Goal: Task Accomplishment & Management: Manage account settings

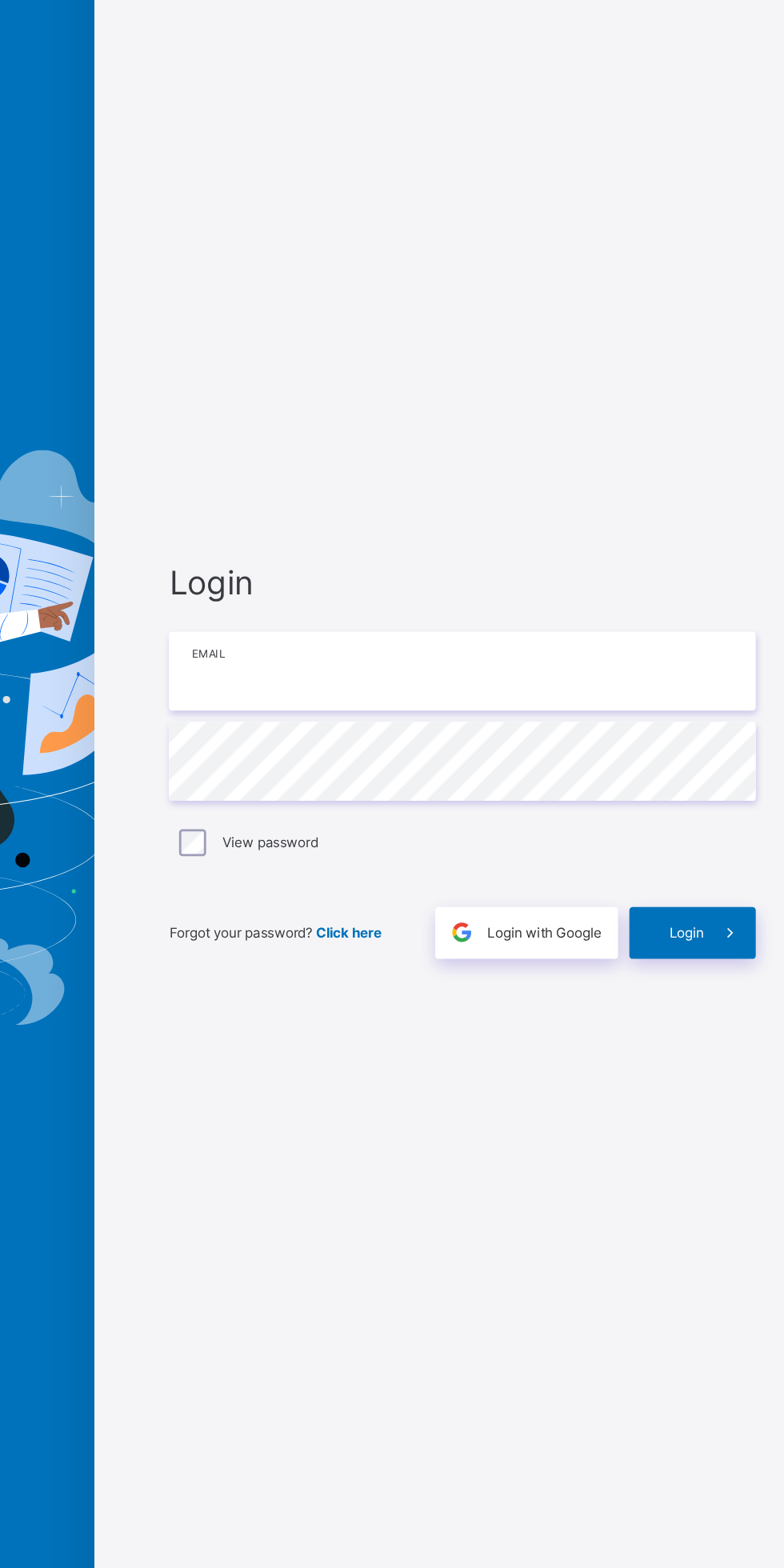
click at [557, 714] on input "email" at bounding box center [522, 736] width 416 height 56
type input "**********"
click at [693, 930] on div "**********" at bounding box center [392, 784] width 784 height 1568
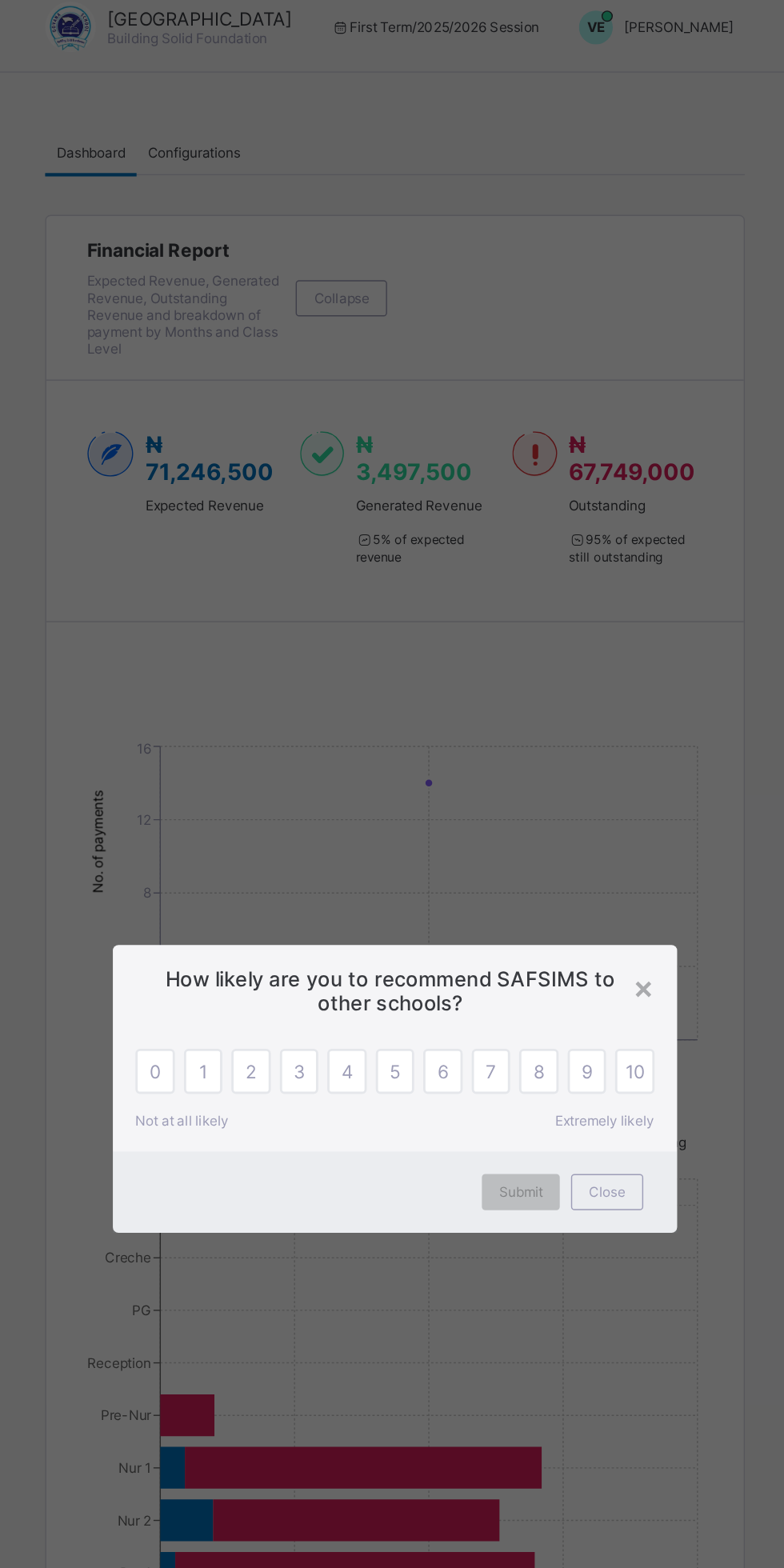
click at [524, 862] on div "Close" at bounding box center [542, 857] width 52 height 25
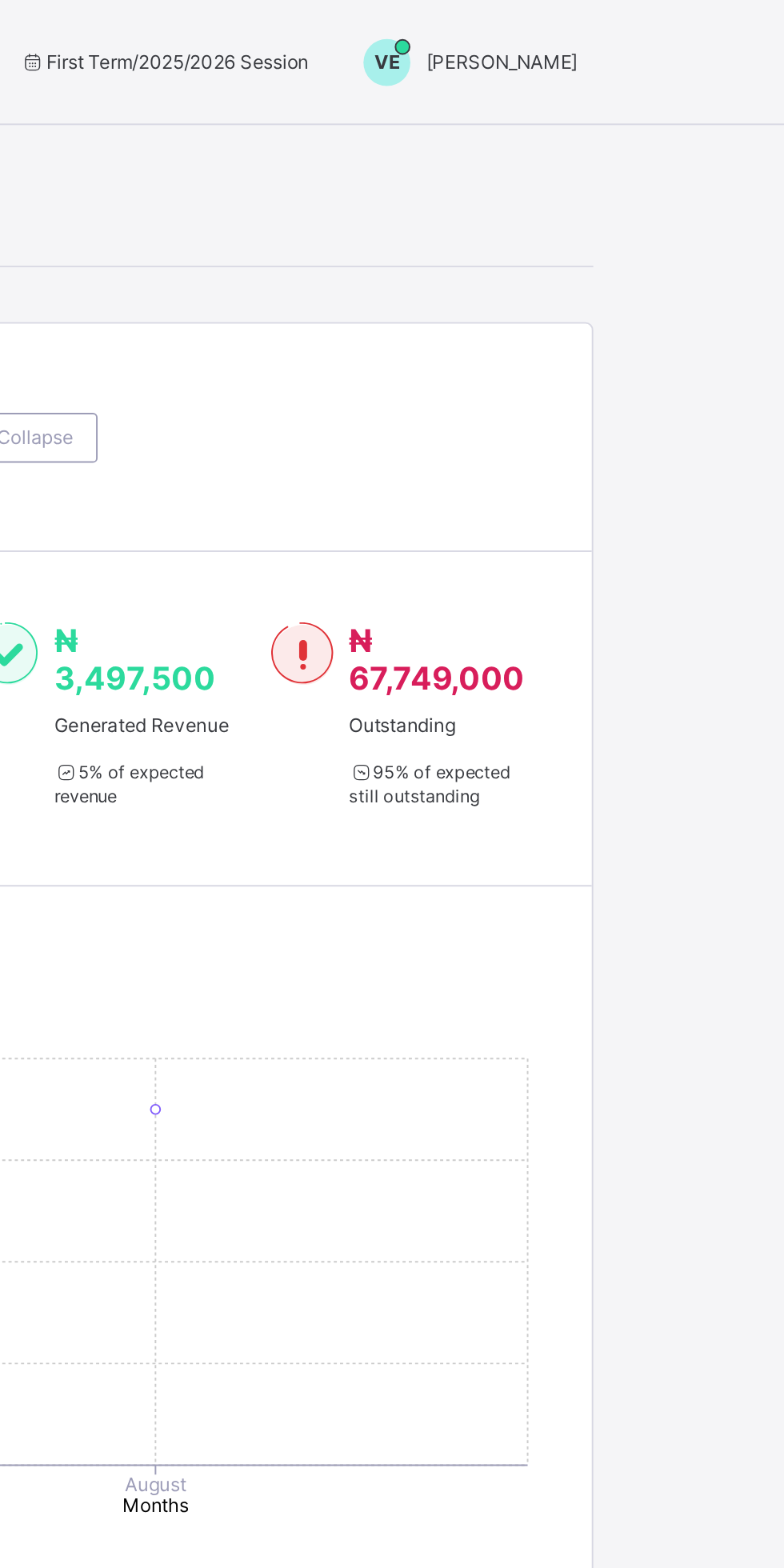
click at [622, 37] on span "[PERSON_NAME]" at bounding box center [592, 31] width 78 height 12
click at [608, 72] on span "Switch to Admin View" at bounding box center [572, 69] width 122 height 19
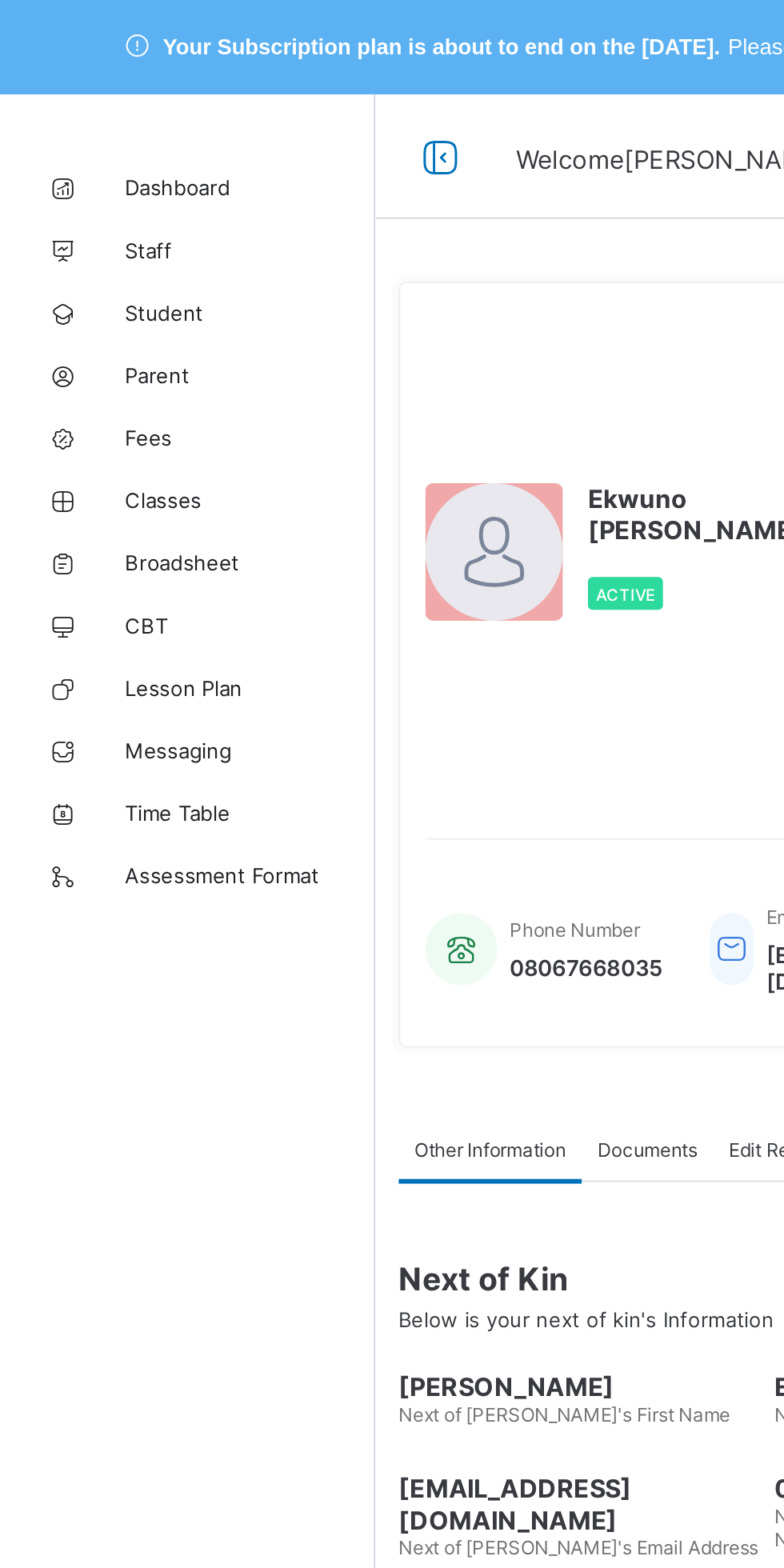
click at [115, 235] on link "Fees" at bounding box center [96, 224] width 192 height 32
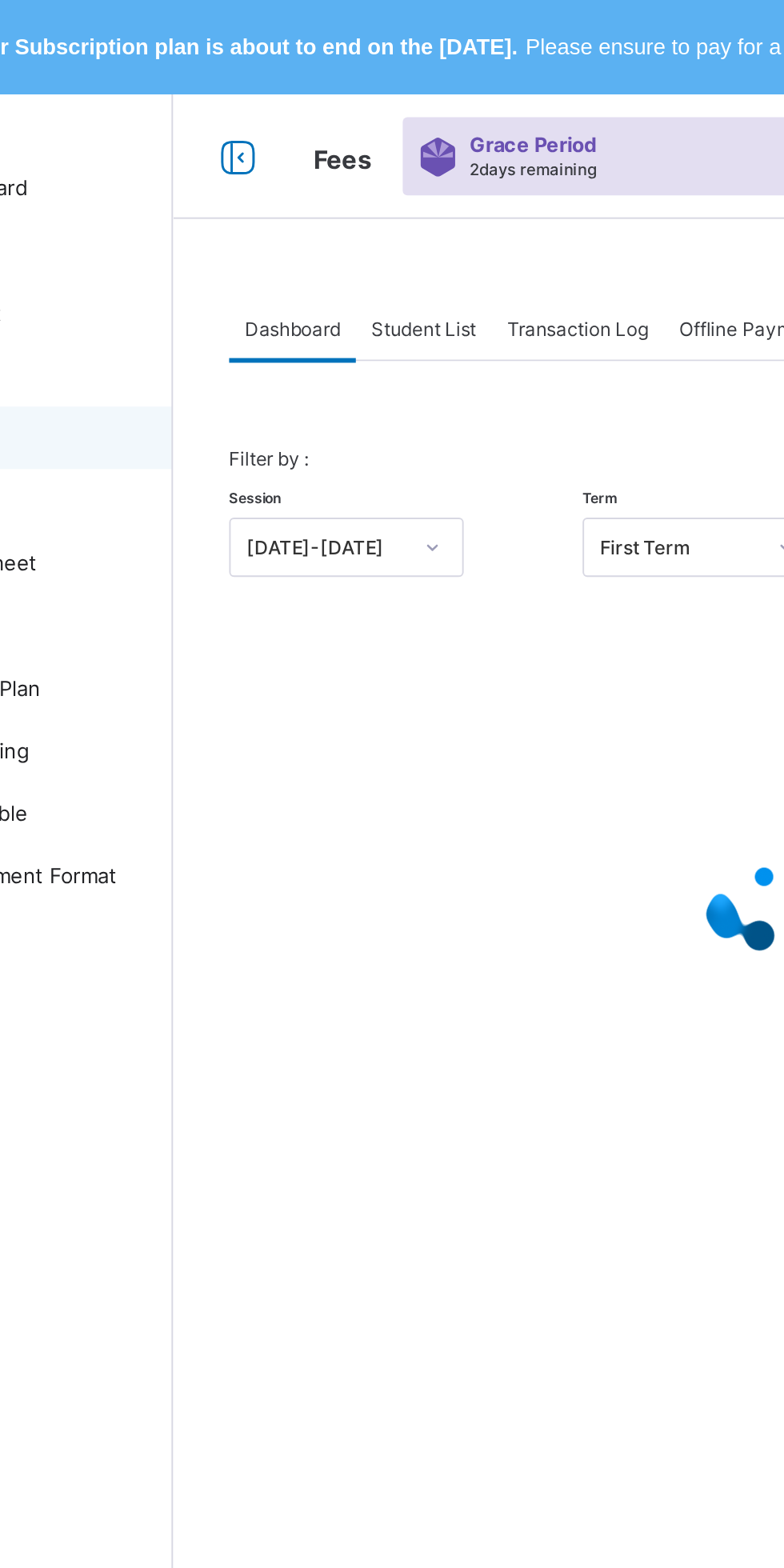
click at [322, 170] on span "Student List" at bounding box center [320, 168] width 54 height 12
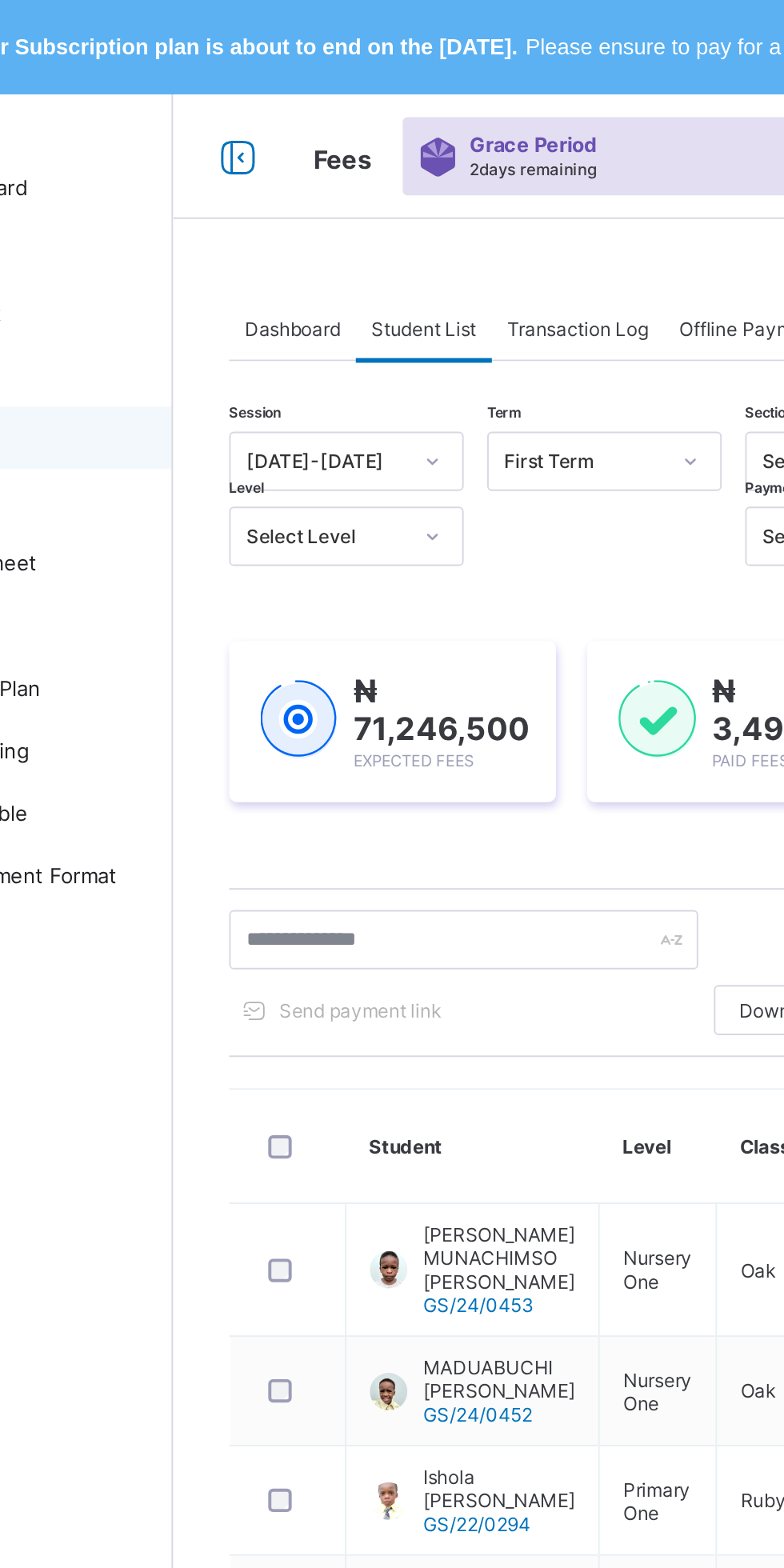
click at [326, 172] on span "Student List" at bounding box center [320, 168] width 54 height 12
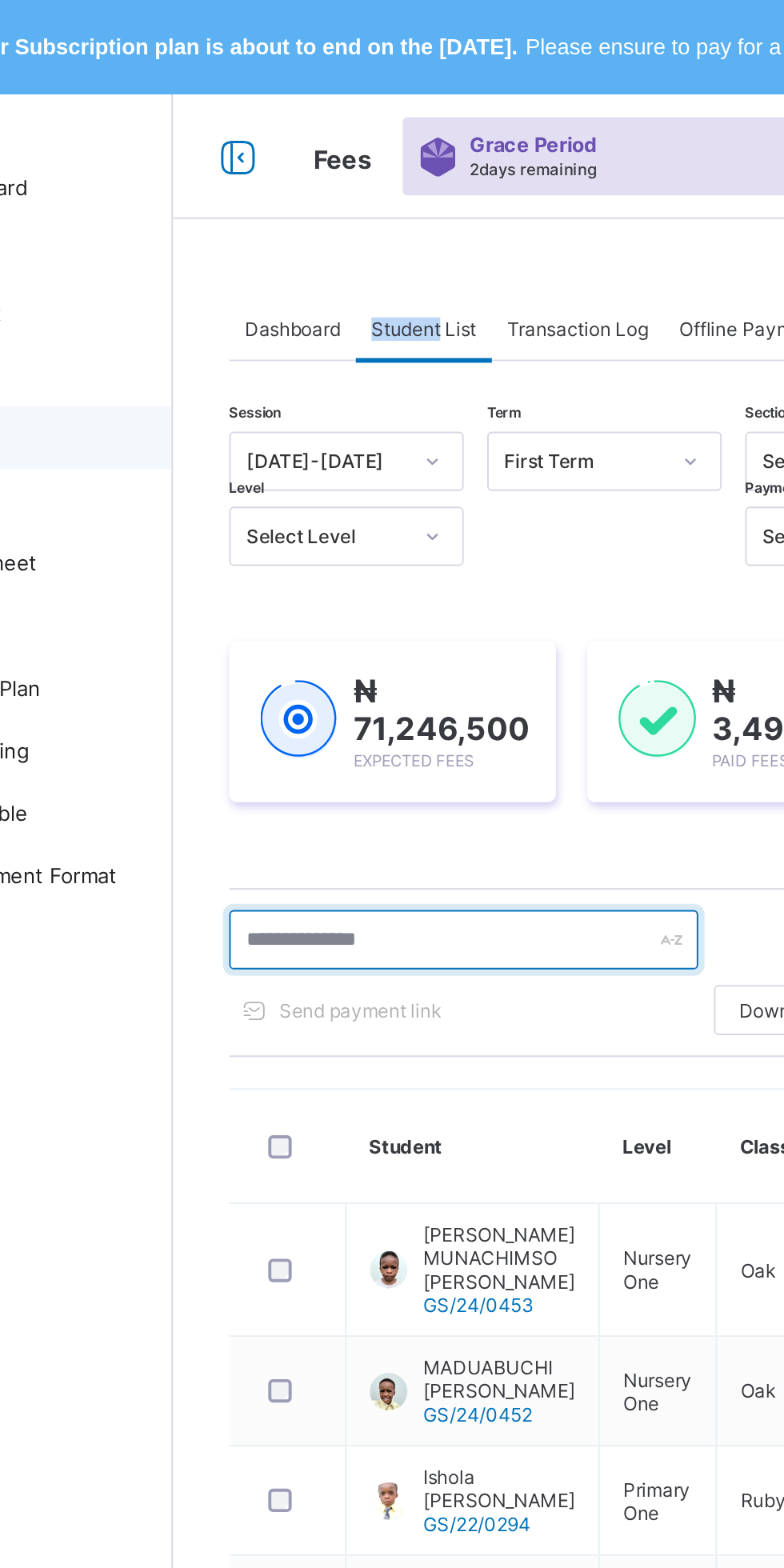
click at [344, 479] on input "text" at bounding box center [341, 481] width 240 height 30
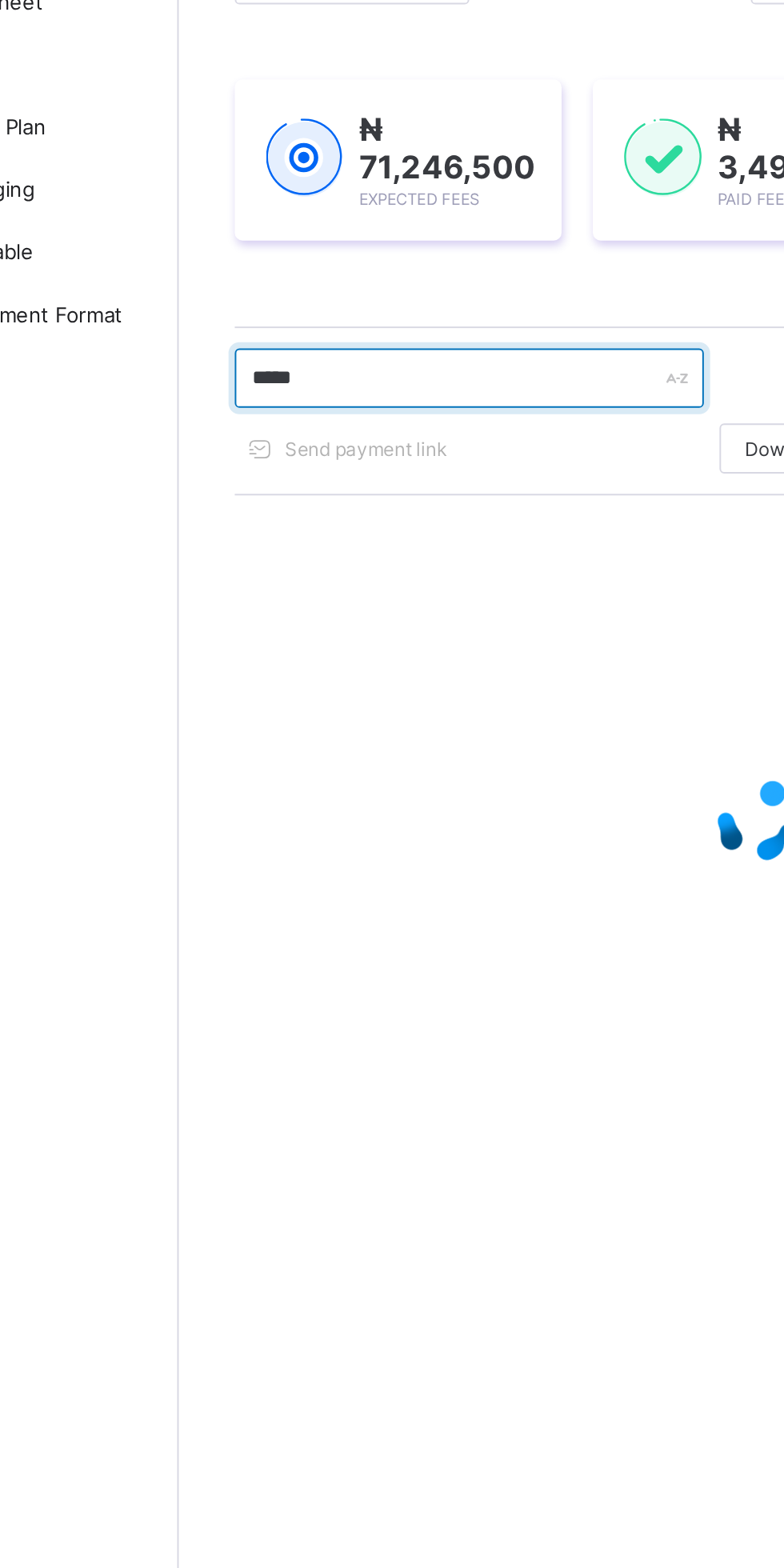
type input "*****"
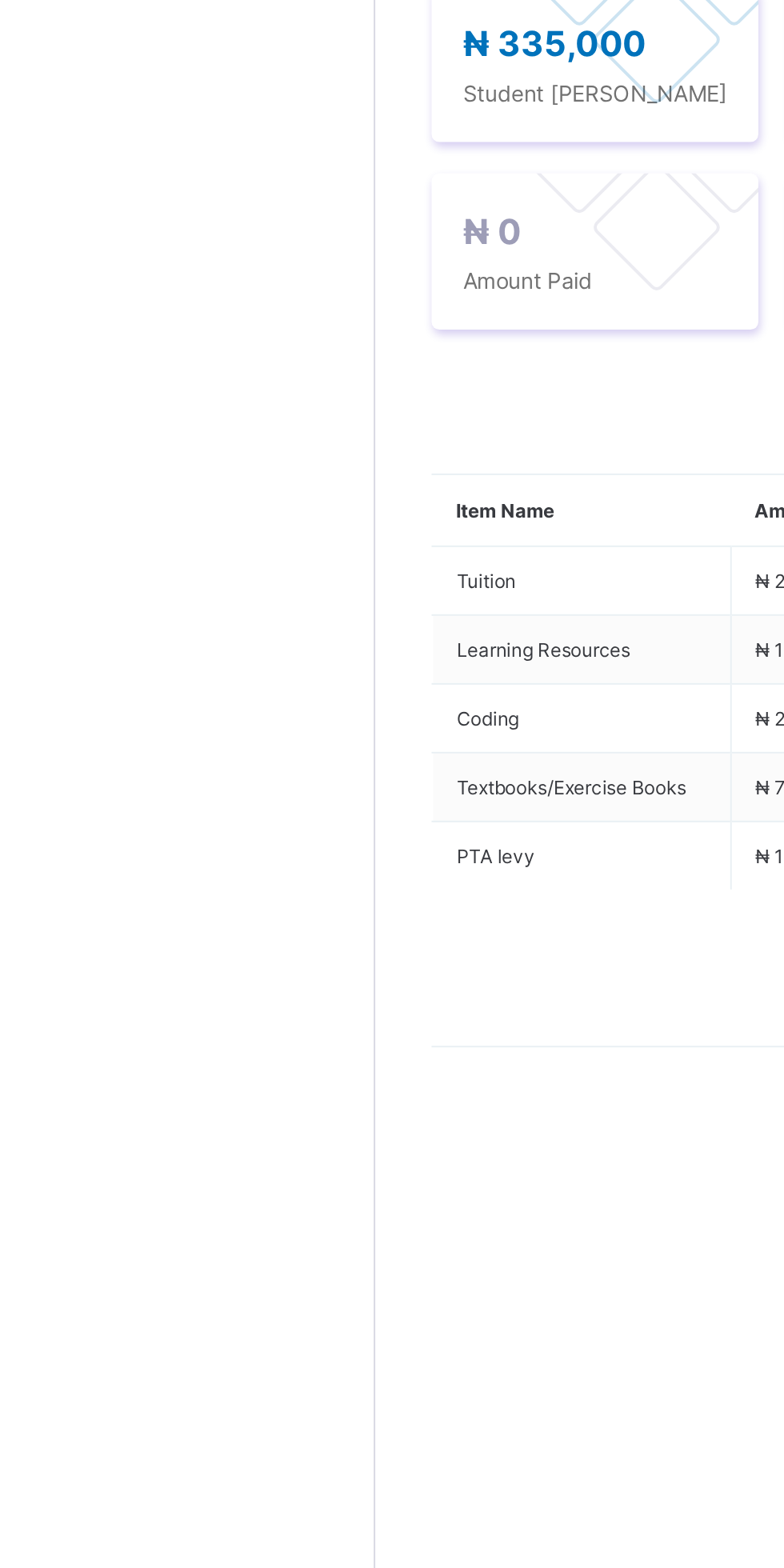
click at [254, 616] on div "Action" at bounding box center [254, 603] width 67 height 25
click at [0, 0] on button "Manage Discount" at bounding box center [0, 0] width 0 height 0
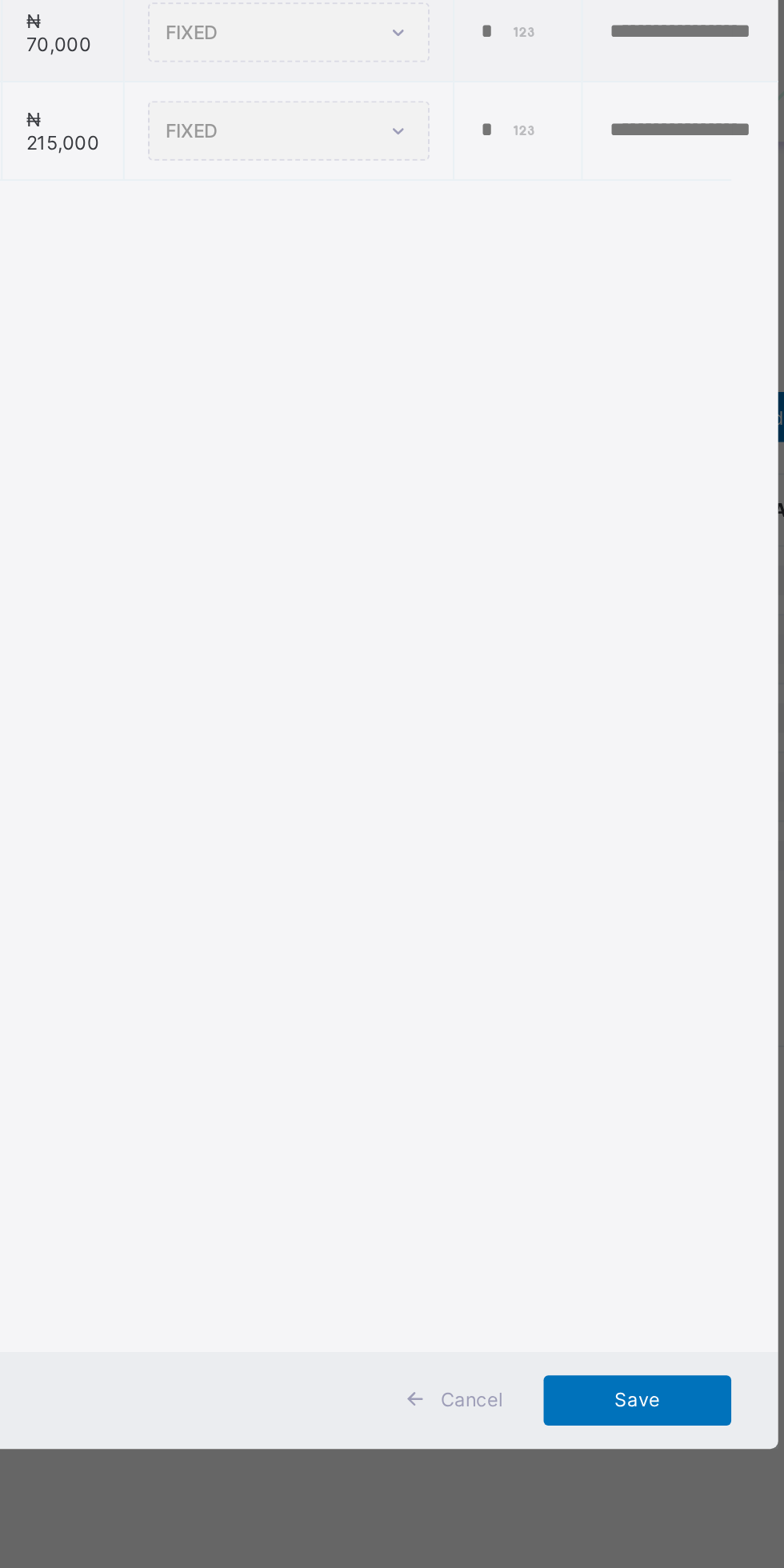
click at [527, 621] on div "FIXED" at bounding box center [454, 606] width 144 height 30
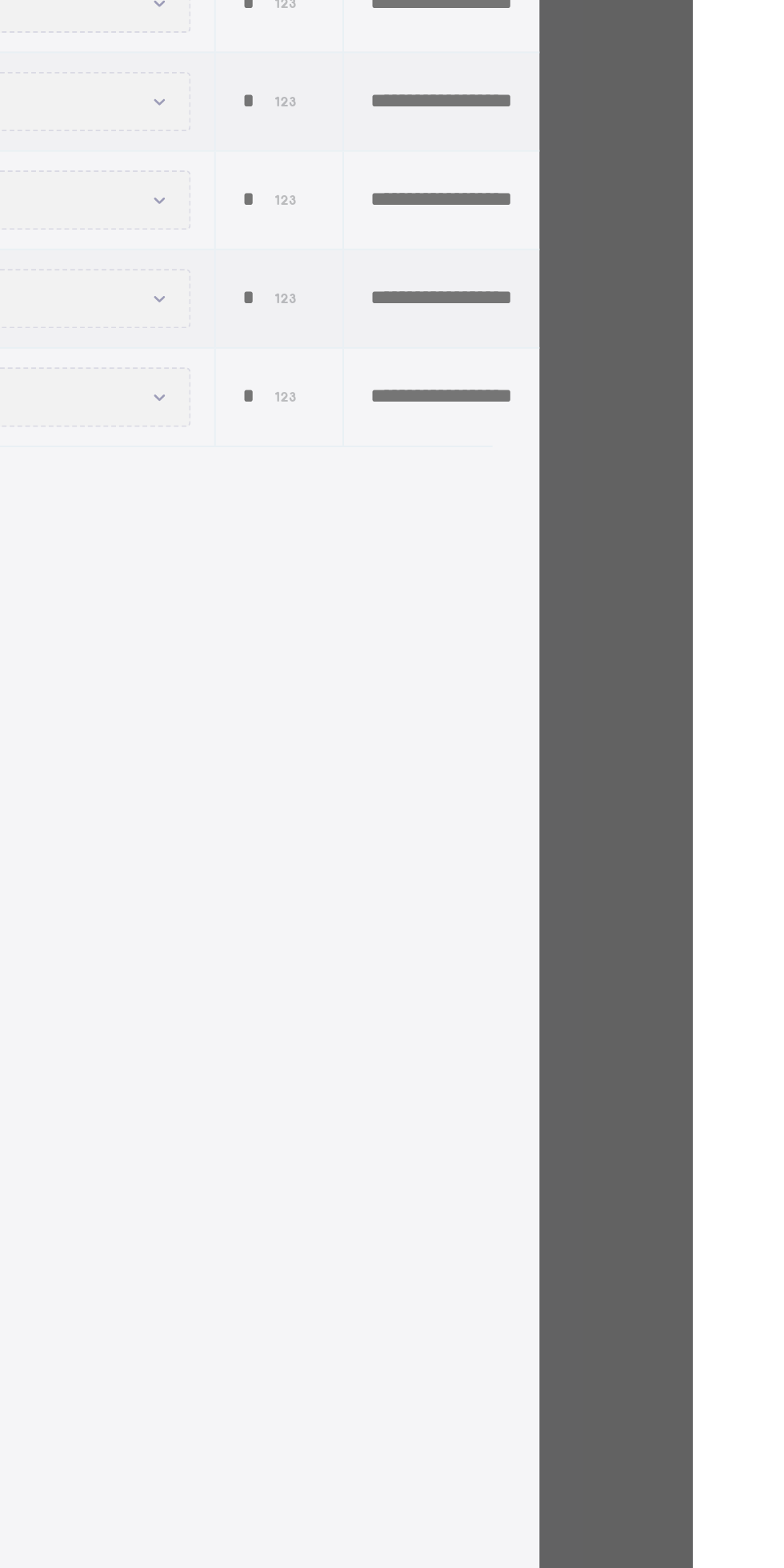
scroll to position [0, 219]
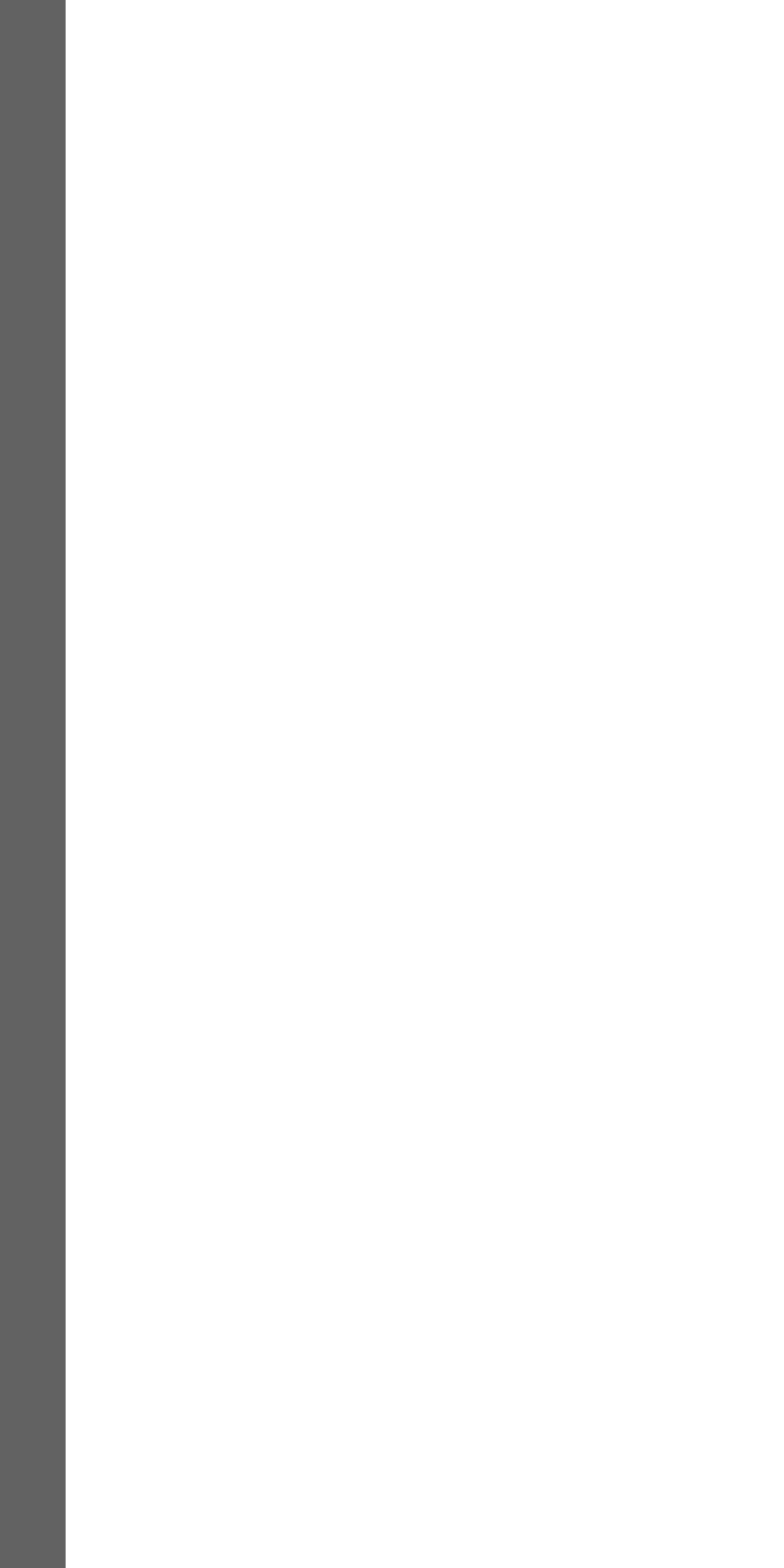
click at [705, 252] on div "Manage Discount" at bounding box center [392, 219] width 627 height 65
click at [689, 230] on div "×" at bounding box center [682, 216] width 15 height 27
